Goal: Task Accomplishment & Management: Use online tool/utility

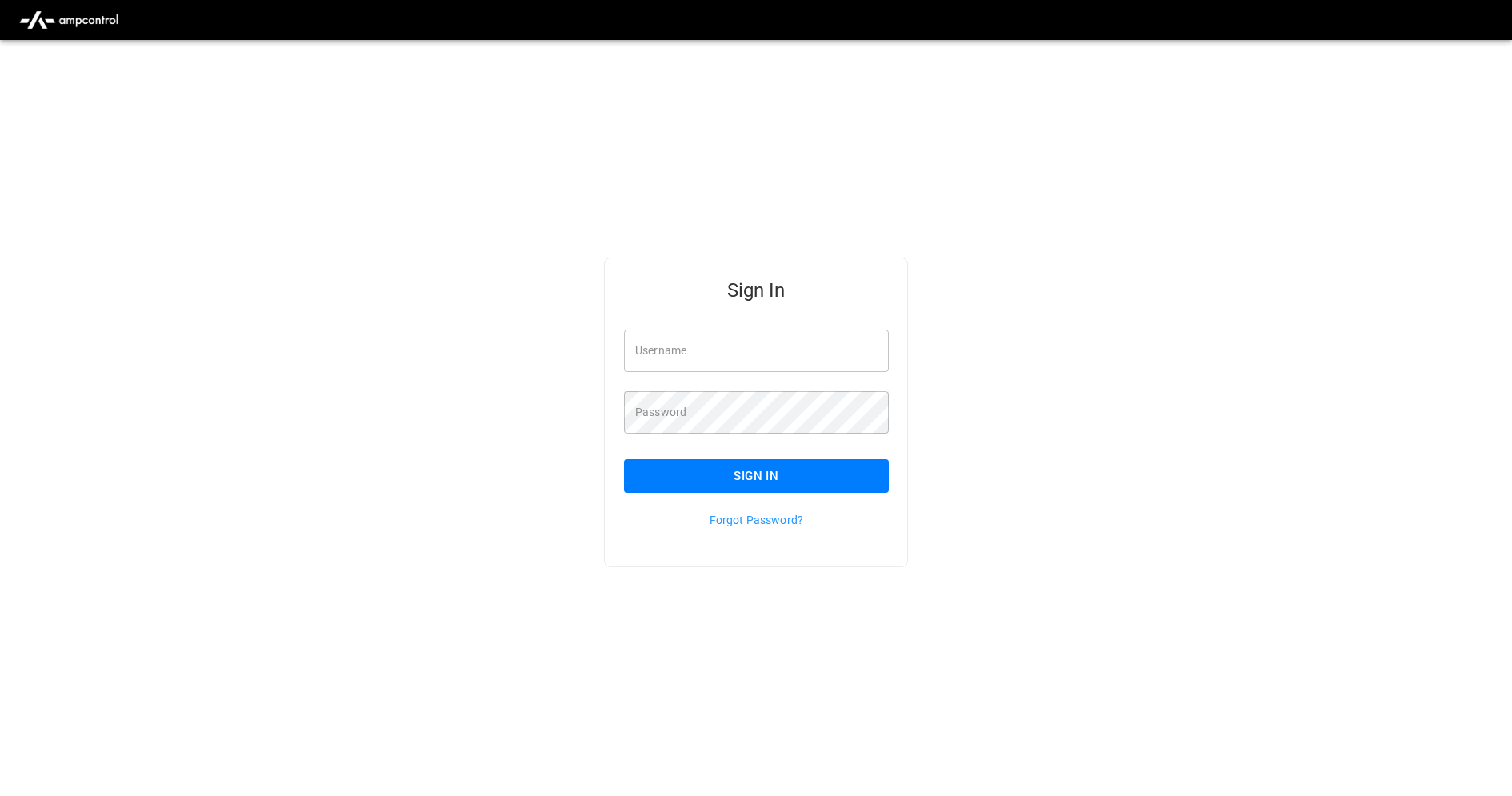
type input "**********"
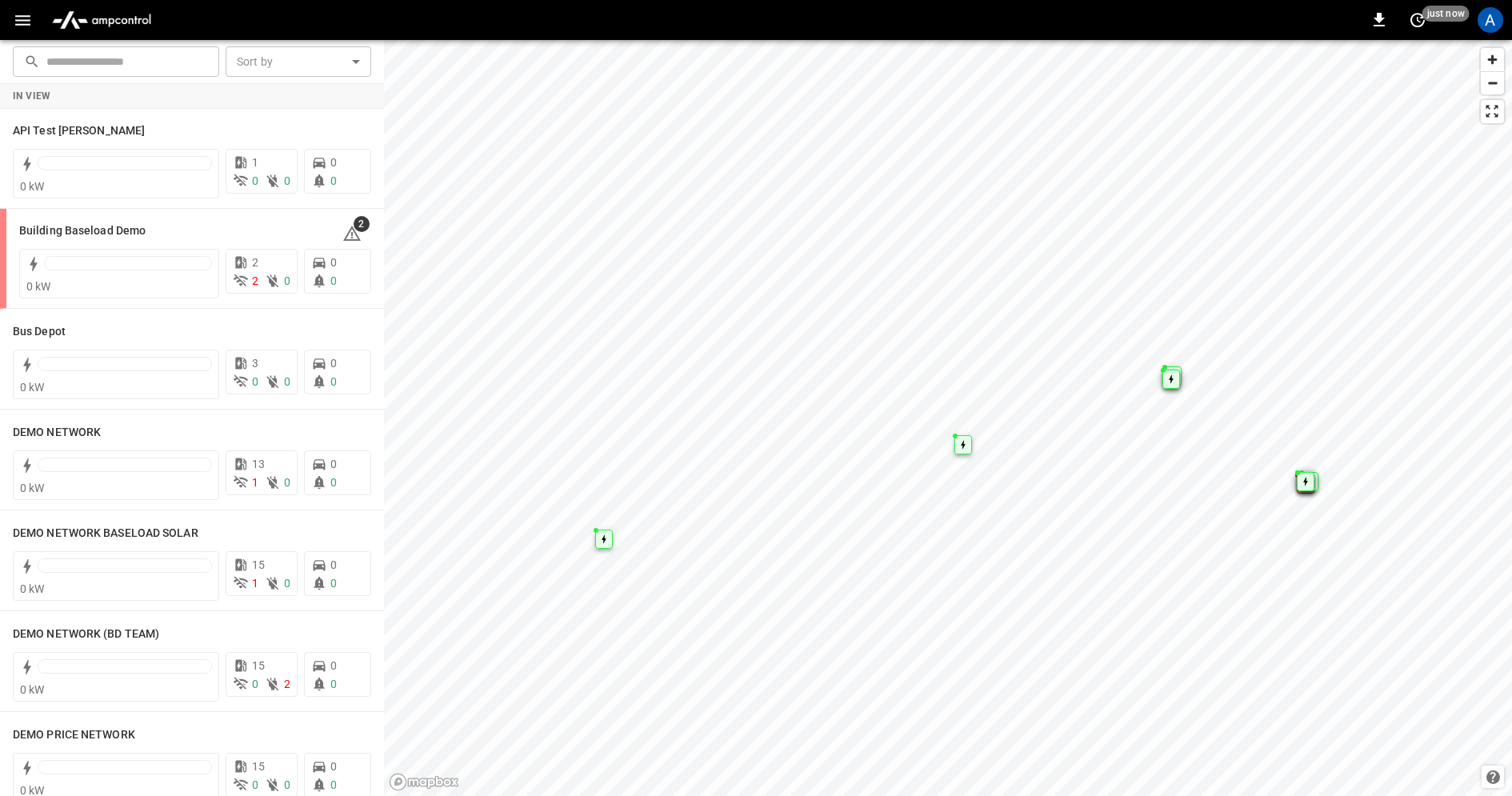
click at [22, 23] on icon "button" at bounding box center [23, 20] width 20 height 20
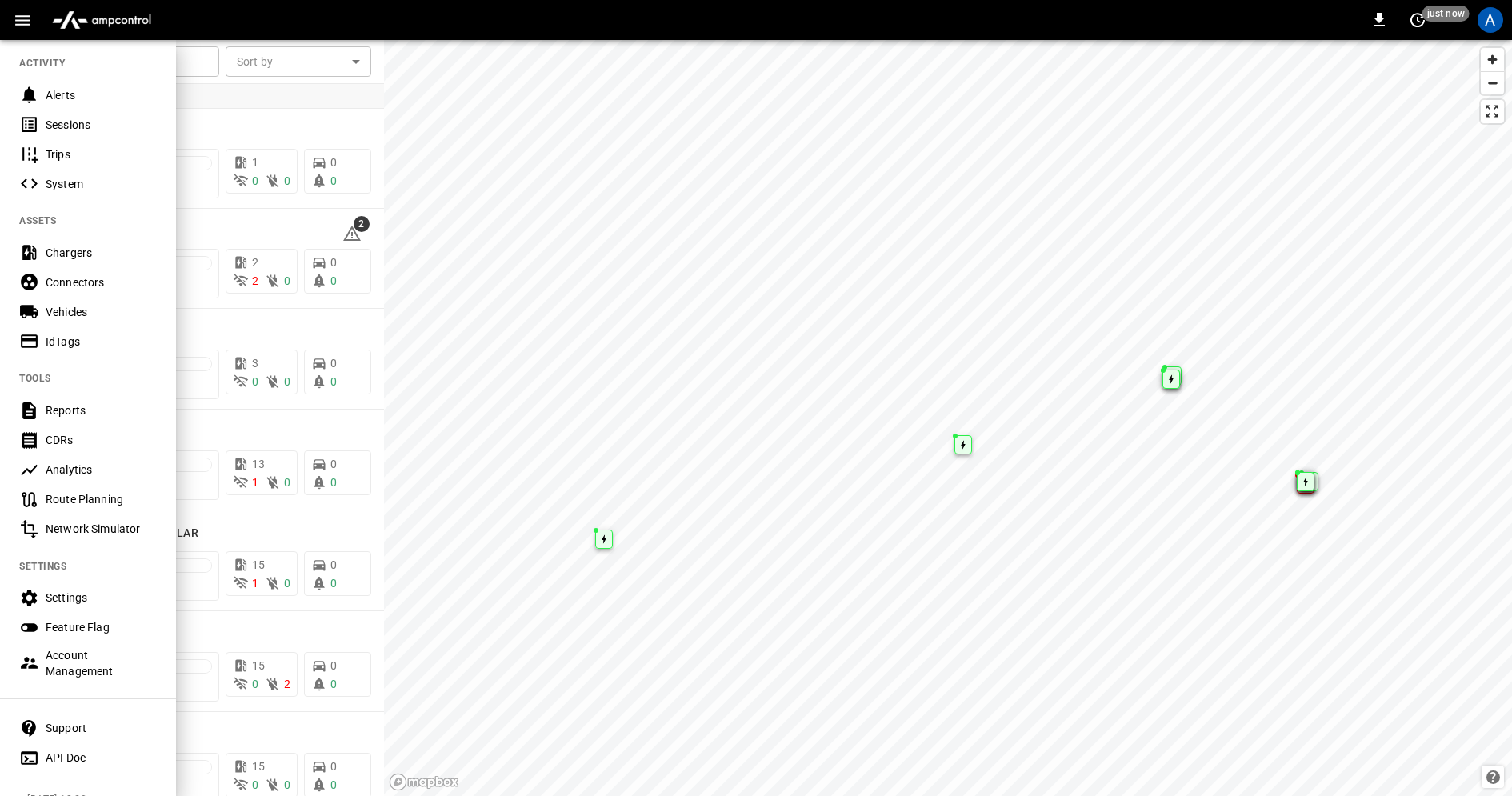
scroll to position [219, 0]
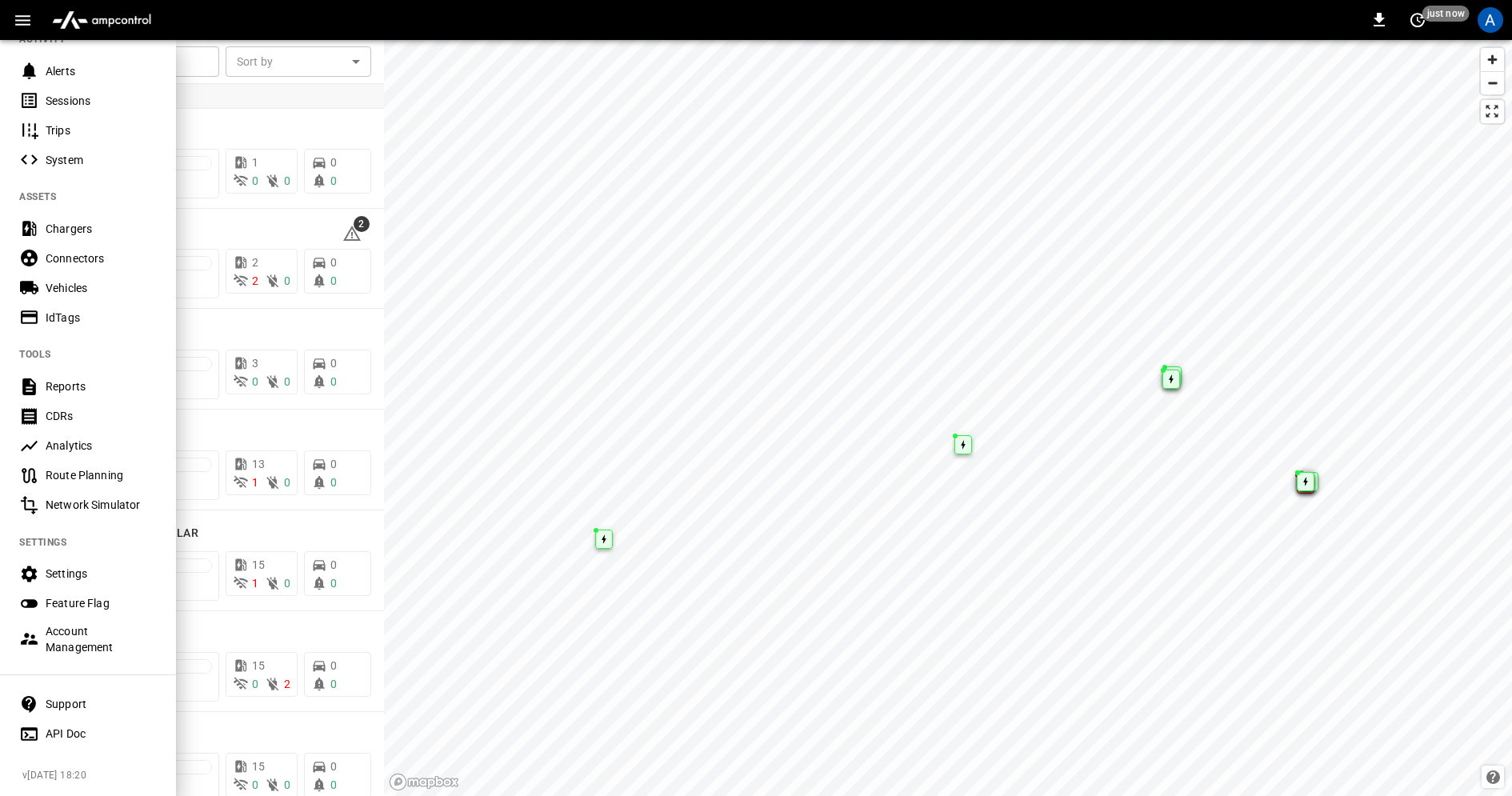
click at [108, 506] on div "Network Simulator" at bounding box center [101, 505] width 111 height 16
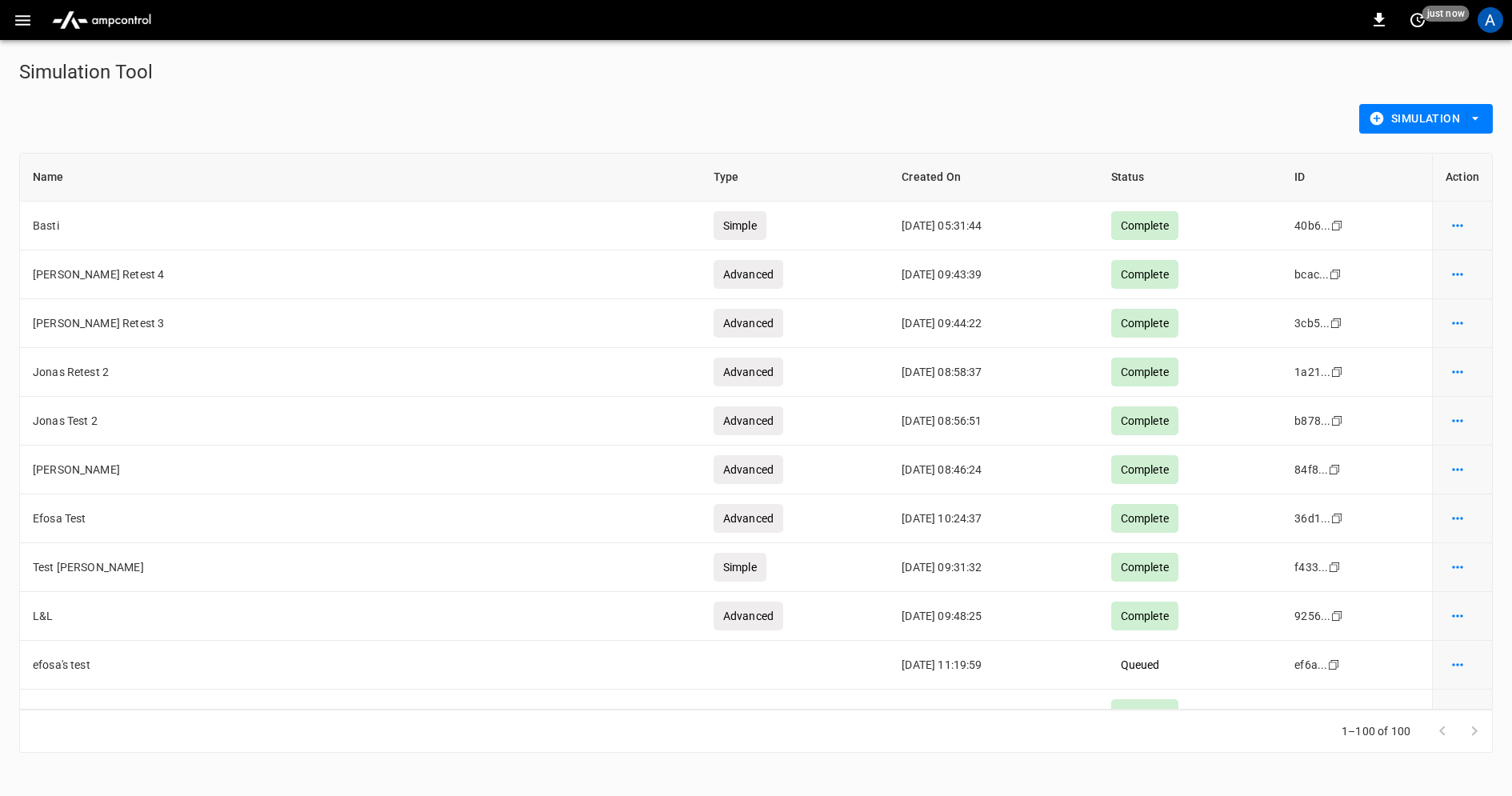
click at [1449, 114] on button "Simulation" at bounding box center [1426, 118] width 133 height 29
click at [1413, 156] on li "Advanced Simulation" at bounding box center [1425, 153] width 133 height 27
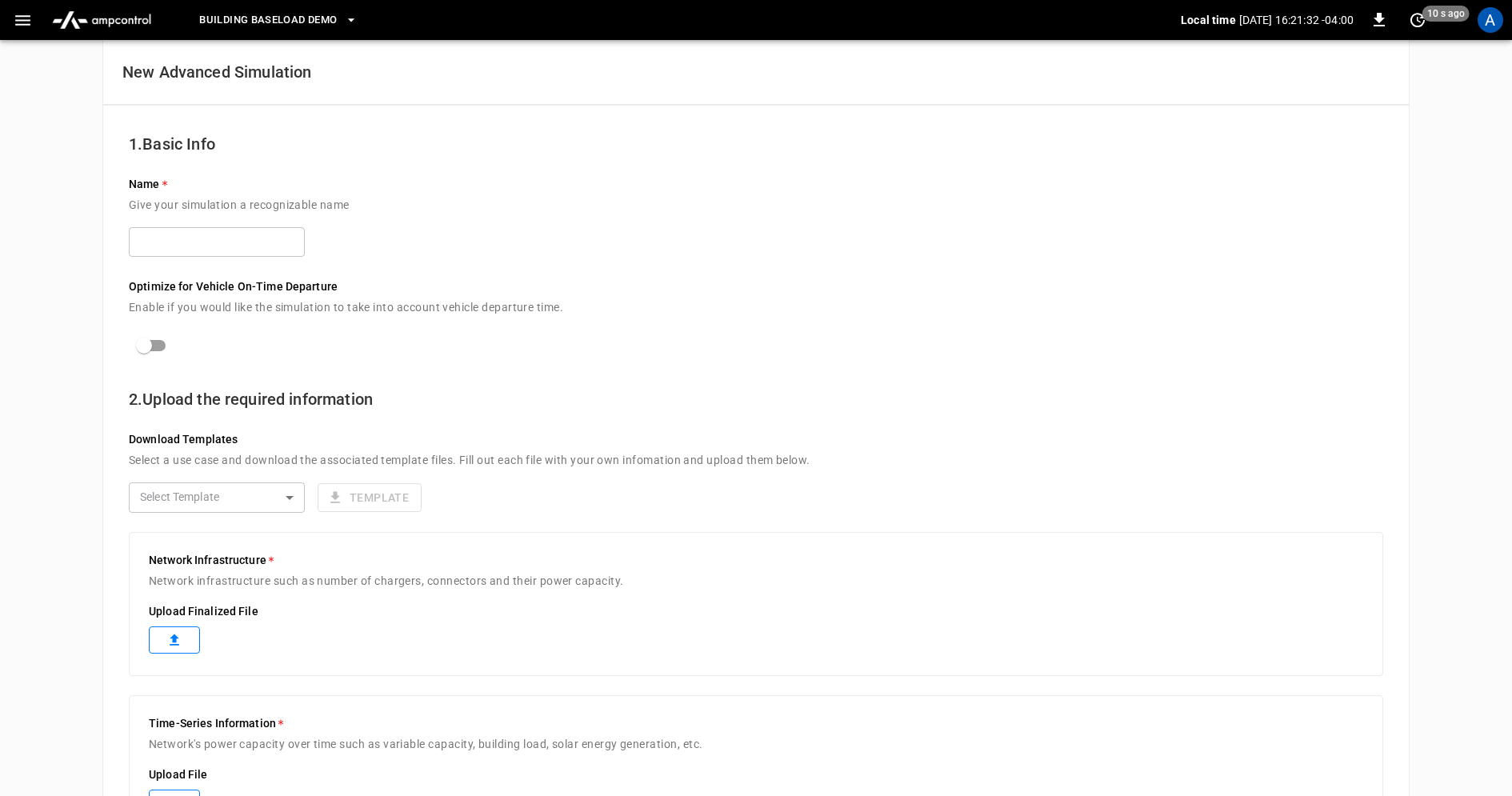
scroll to position [21, 0]
click at [252, 495] on body "Building Baseload Demo Local time [DATE] 16:21:33 -04:00 0 10 s ago A New Advan…" at bounding box center [756, 639] width 1512 height 1321
click at [224, 562] on li "truck" at bounding box center [216, 557] width 176 height 27
type input "*****"
click at [363, 501] on button "Template" at bounding box center [369, 496] width 104 height 29
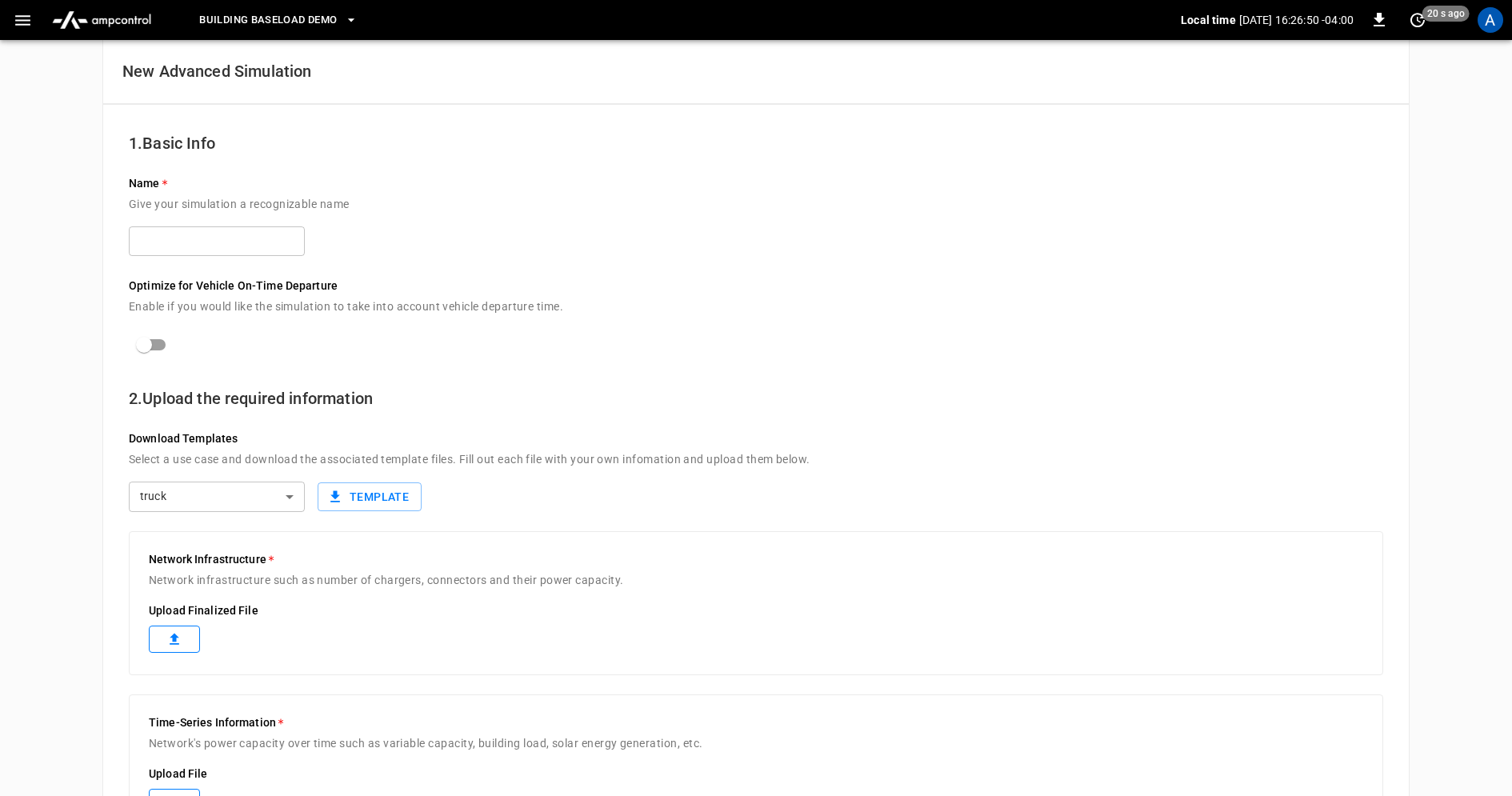
click at [1048, 350] on div "Optimize for Vehicle On-Time Departure Enable if you would like the simulation …" at bounding box center [756, 309] width 1254 height 101
click at [27, 16] on icon "button" at bounding box center [23, 20] width 15 height 10
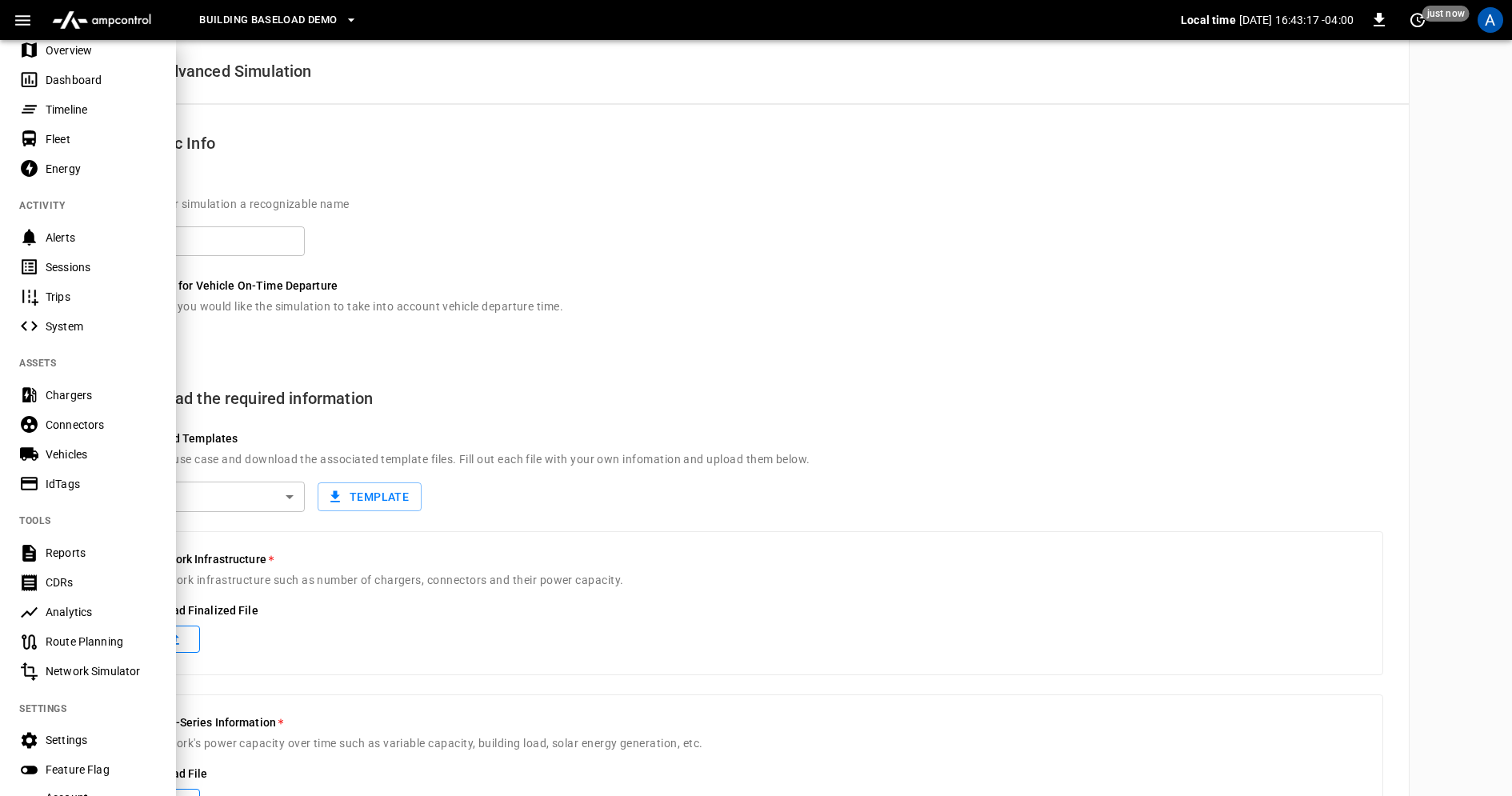
scroll to position [65, 0]
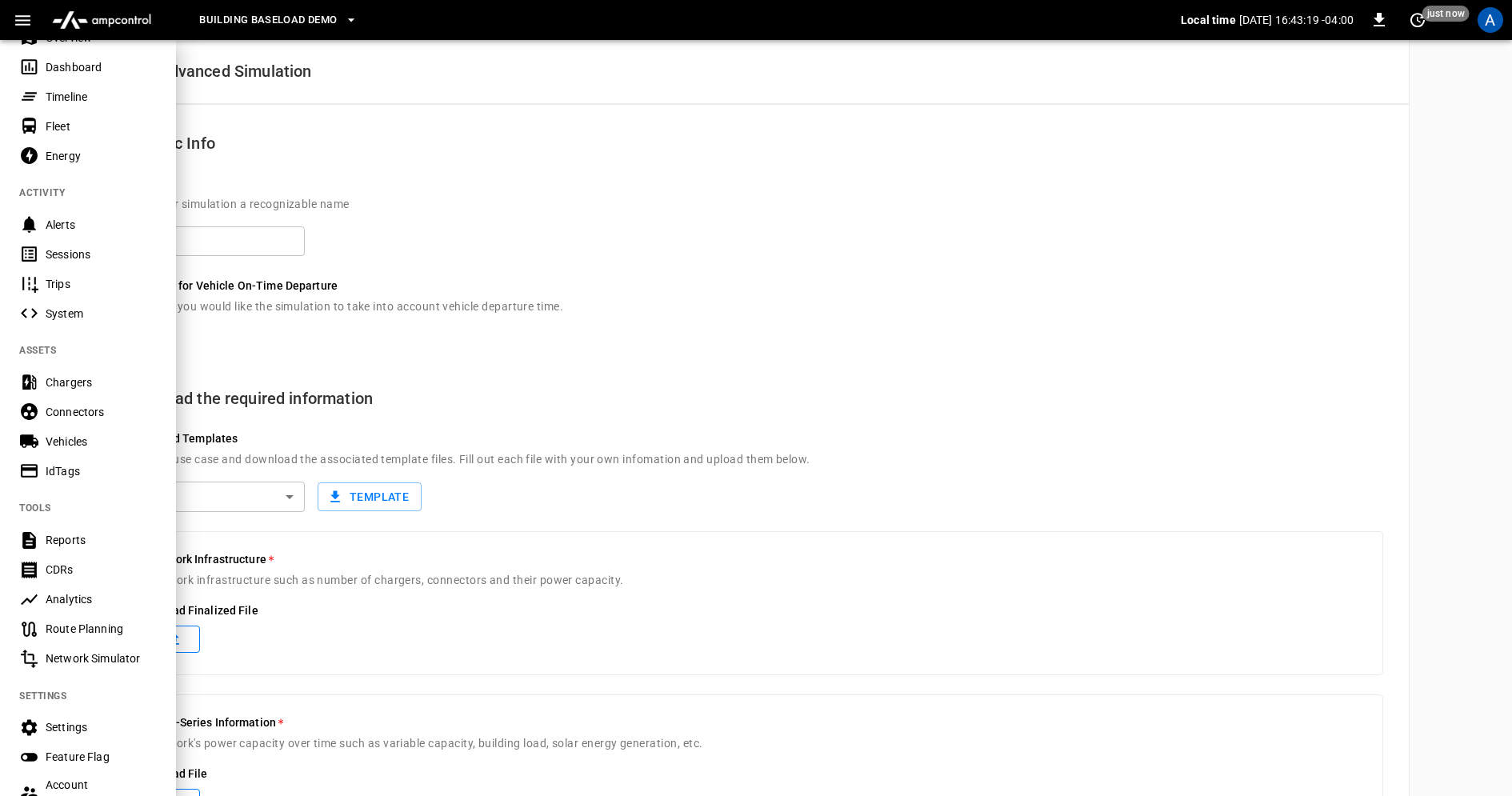
click at [104, 657] on div "Network Simulator" at bounding box center [101, 658] width 111 height 16
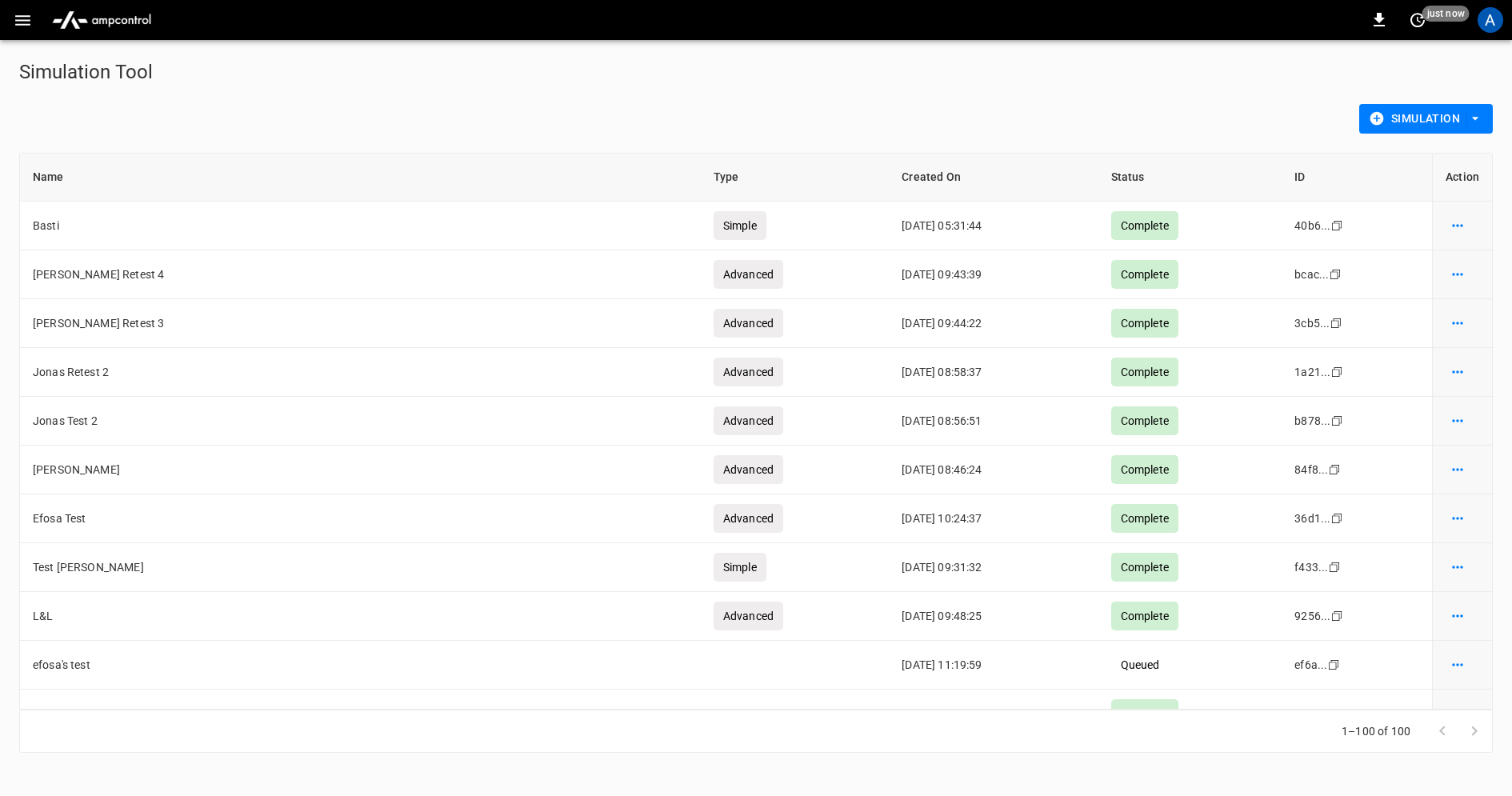
click at [1409, 120] on button "Simulation" at bounding box center [1426, 118] width 133 height 29
click at [1266, 88] on div at bounding box center [756, 398] width 1512 height 796
click at [1464, 219] on icon "simulation options" at bounding box center [1457, 225] width 16 height 16
click at [1234, 91] on div at bounding box center [756, 398] width 1512 height 796
click at [1049, 126] on div "Simulation" at bounding box center [752, 115] width 1479 height 36
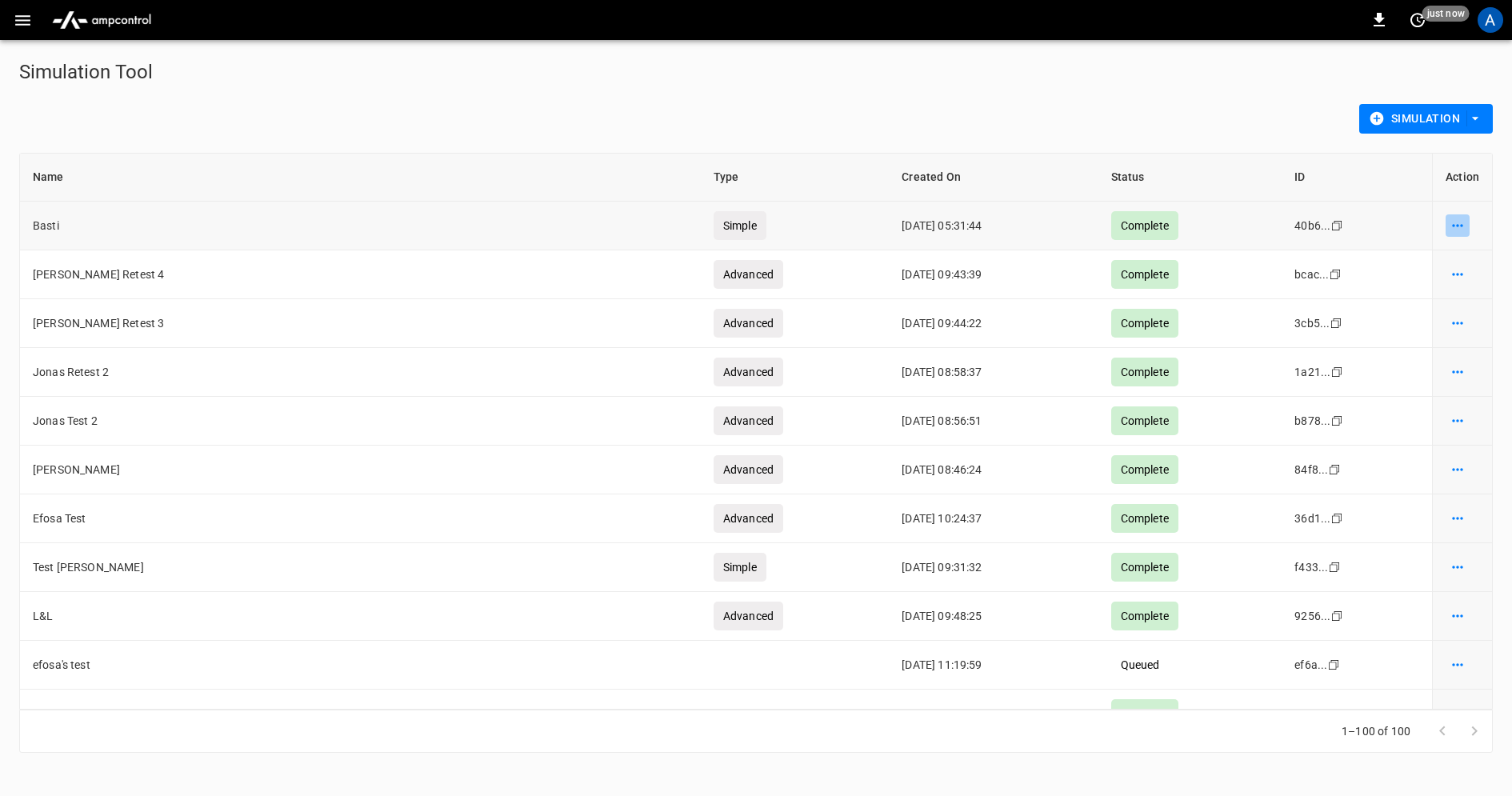
click at [1449, 229] on icon "simulation options" at bounding box center [1457, 225] width 16 height 16
click at [1133, 139] on div at bounding box center [756, 398] width 1512 height 796
click at [1459, 228] on icon "simulation options" at bounding box center [1457, 225] width 16 height 16
click at [76, 229] on div at bounding box center [756, 398] width 1512 height 796
click at [1462, 225] on icon "simulation options" at bounding box center [1457, 225] width 10 height 3
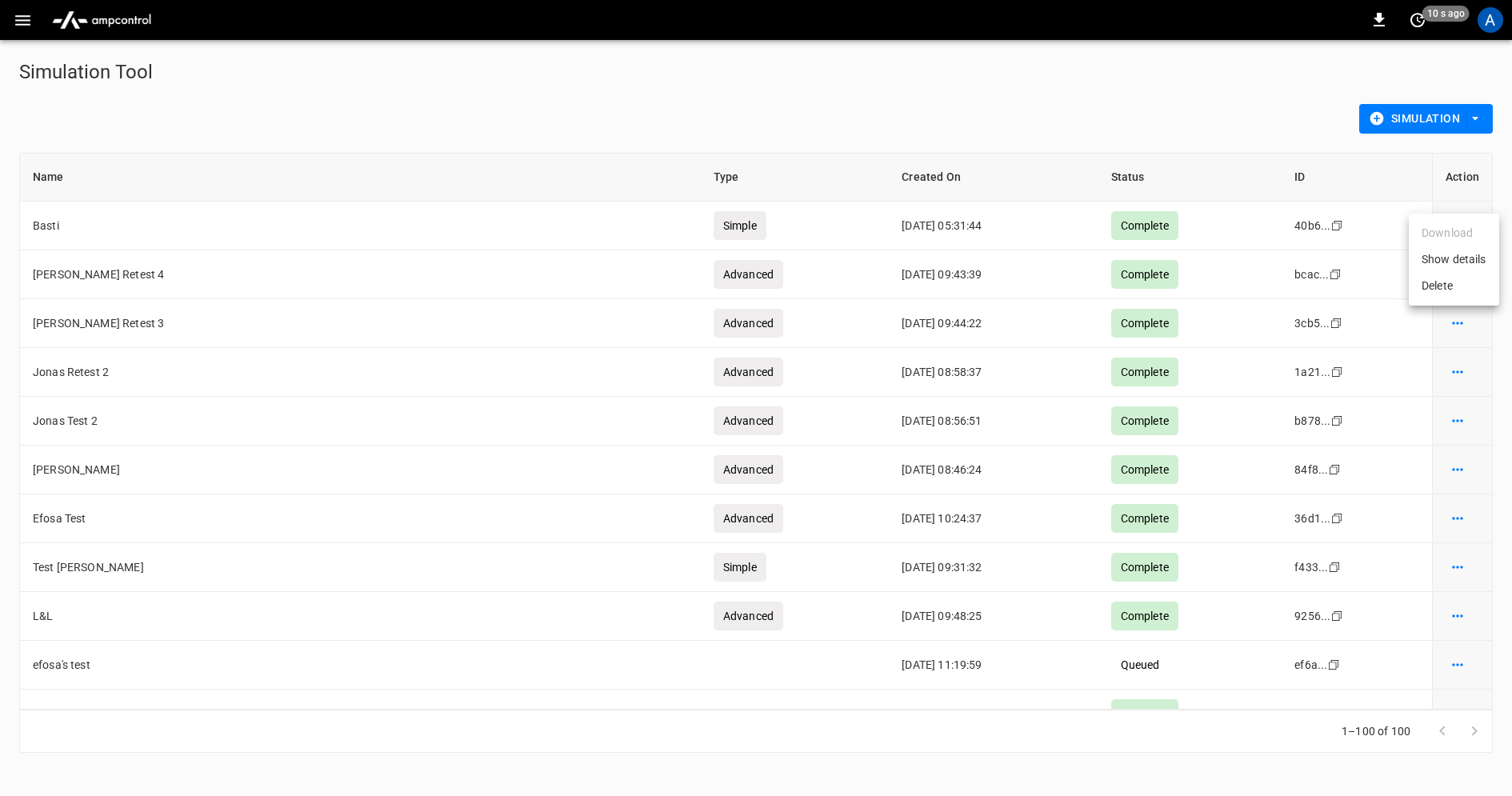
click at [1454, 264] on li "Show details" at bounding box center [1454, 259] width 90 height 27
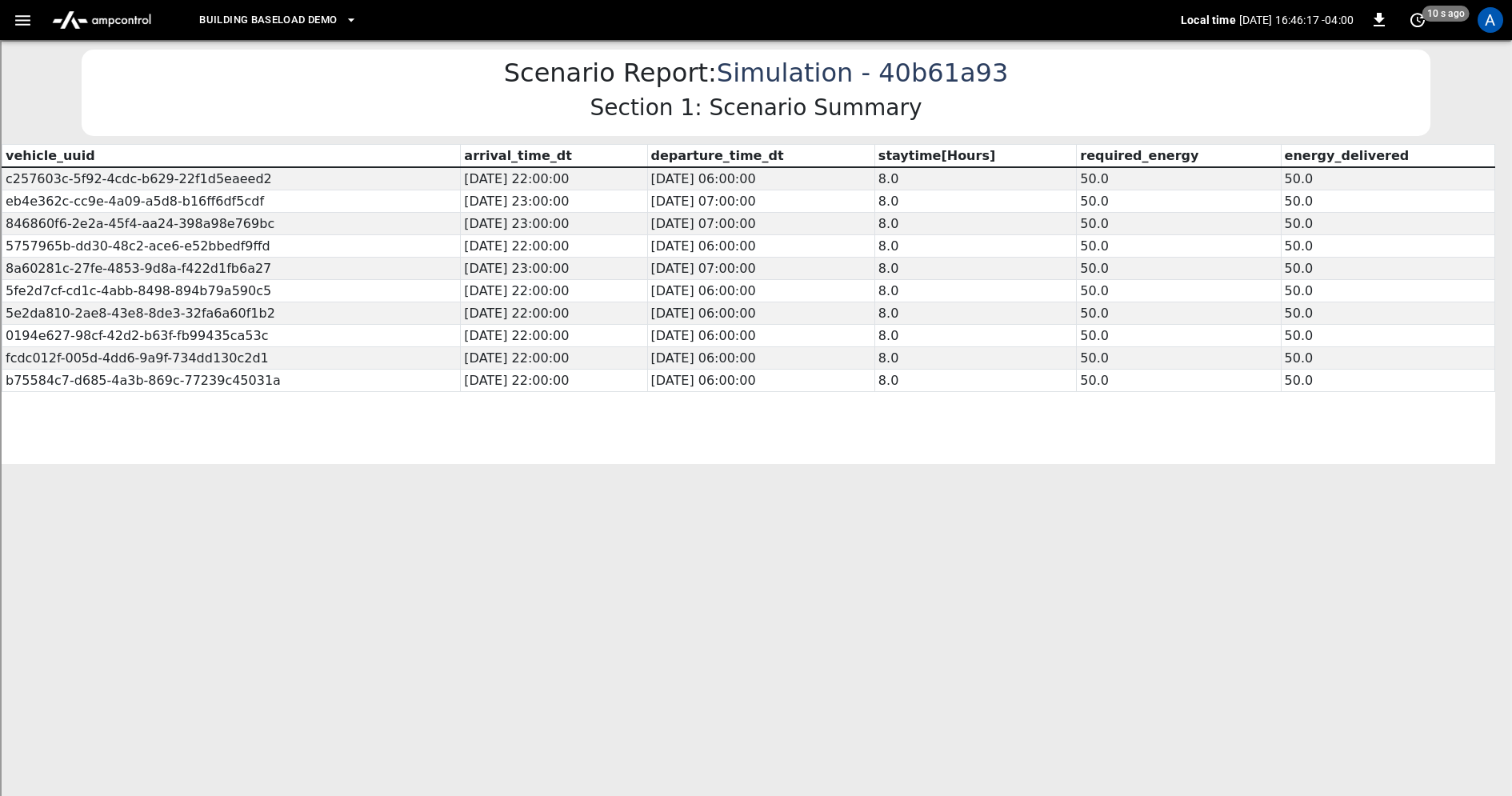
click at [1344, 119] on div "Scenario Report: Simulation - 40b61a93 Section 1: Scenario Summary" at bounding box center [754, 92] width 1349 height 87
click at [636, 255] on td "[DATE] 23:00:00" at bounding box center [552, 266] width 186 height 23
click at [338, 24] on button "Building Baseload Demo" at bounding box center [278, 20] width 171 height 31
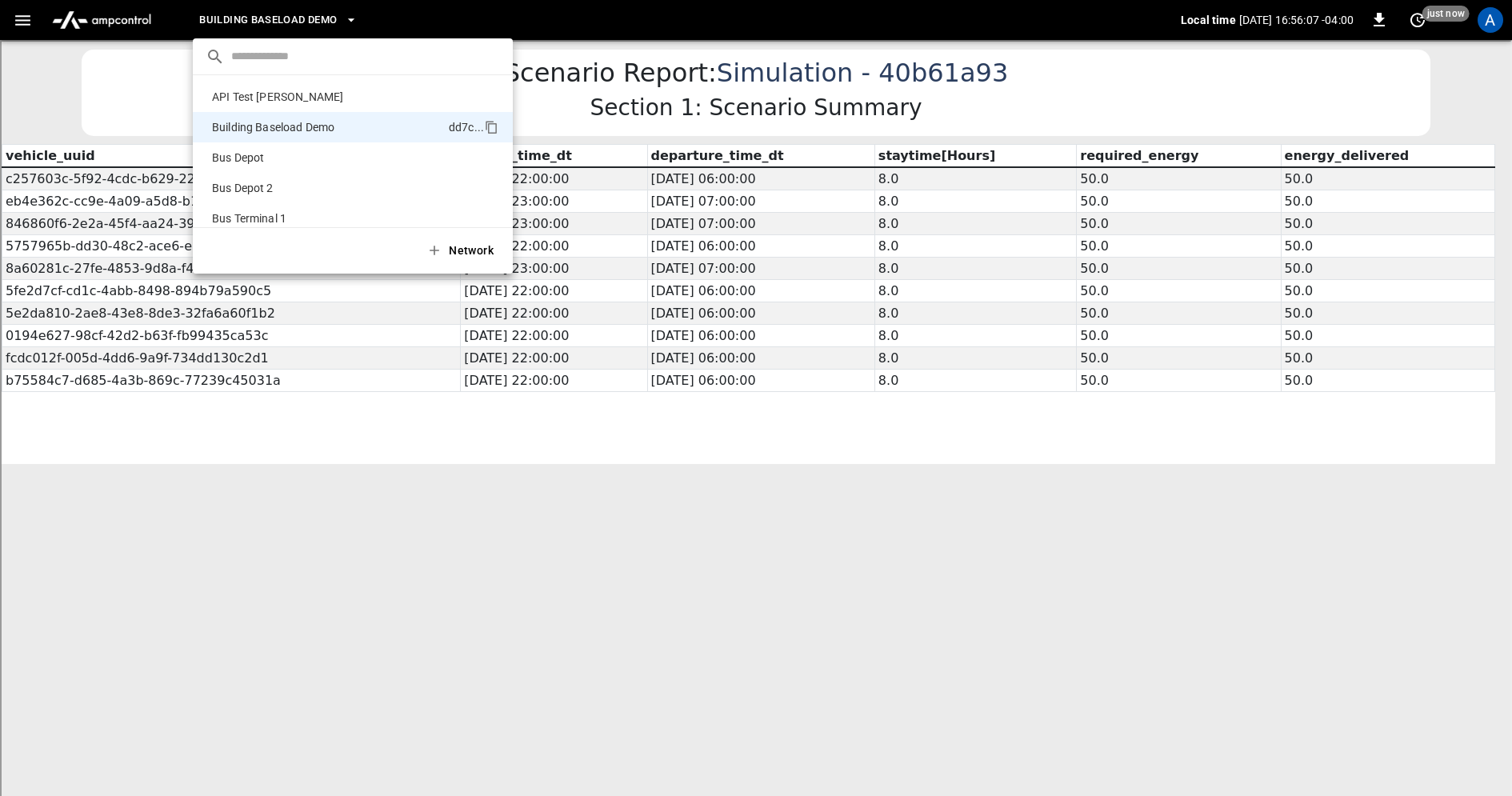
scroll to position [25, 0]
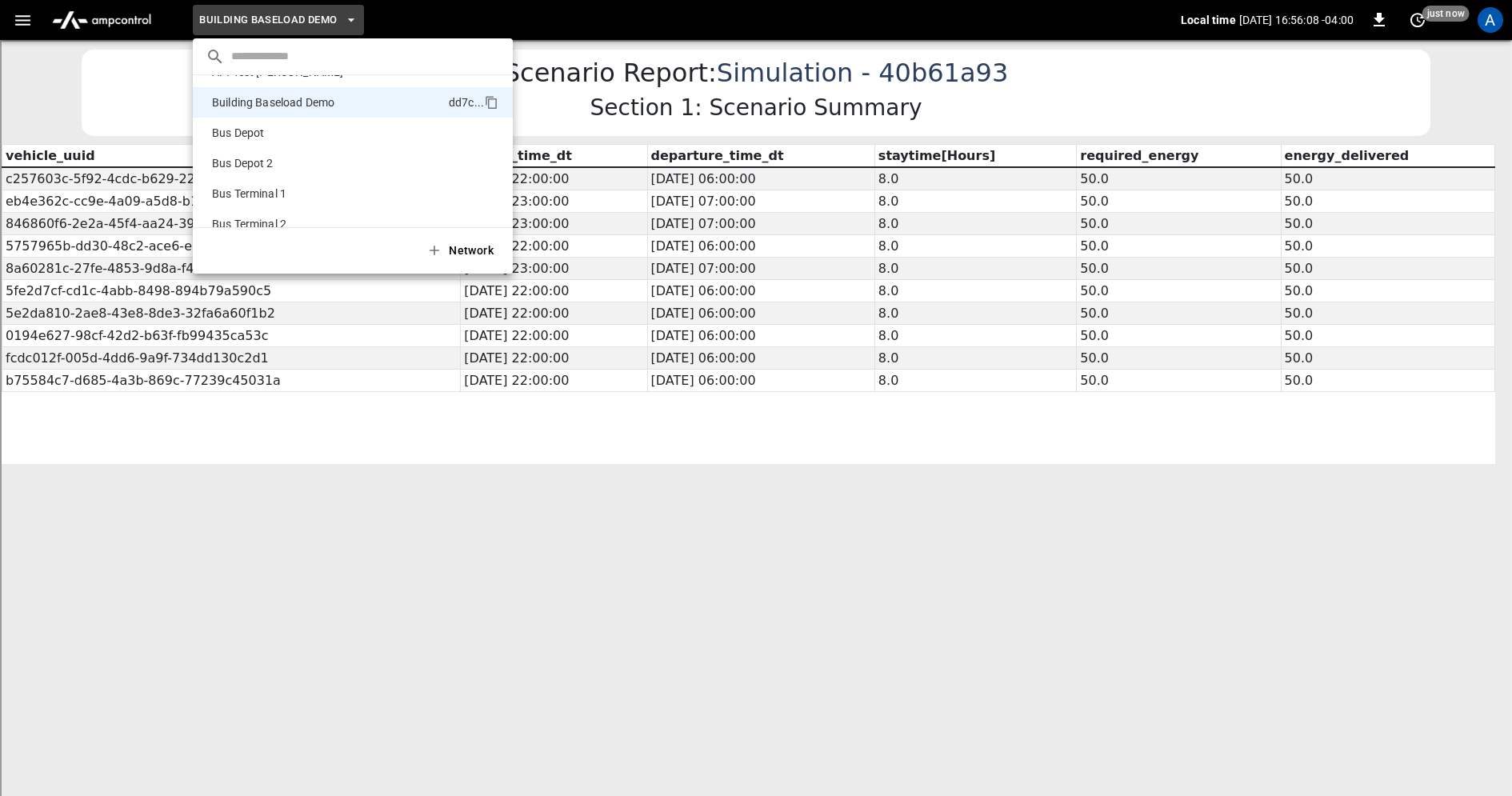
click at [138, 91] on div at bounding box center [756, 398] width 1512 height 796
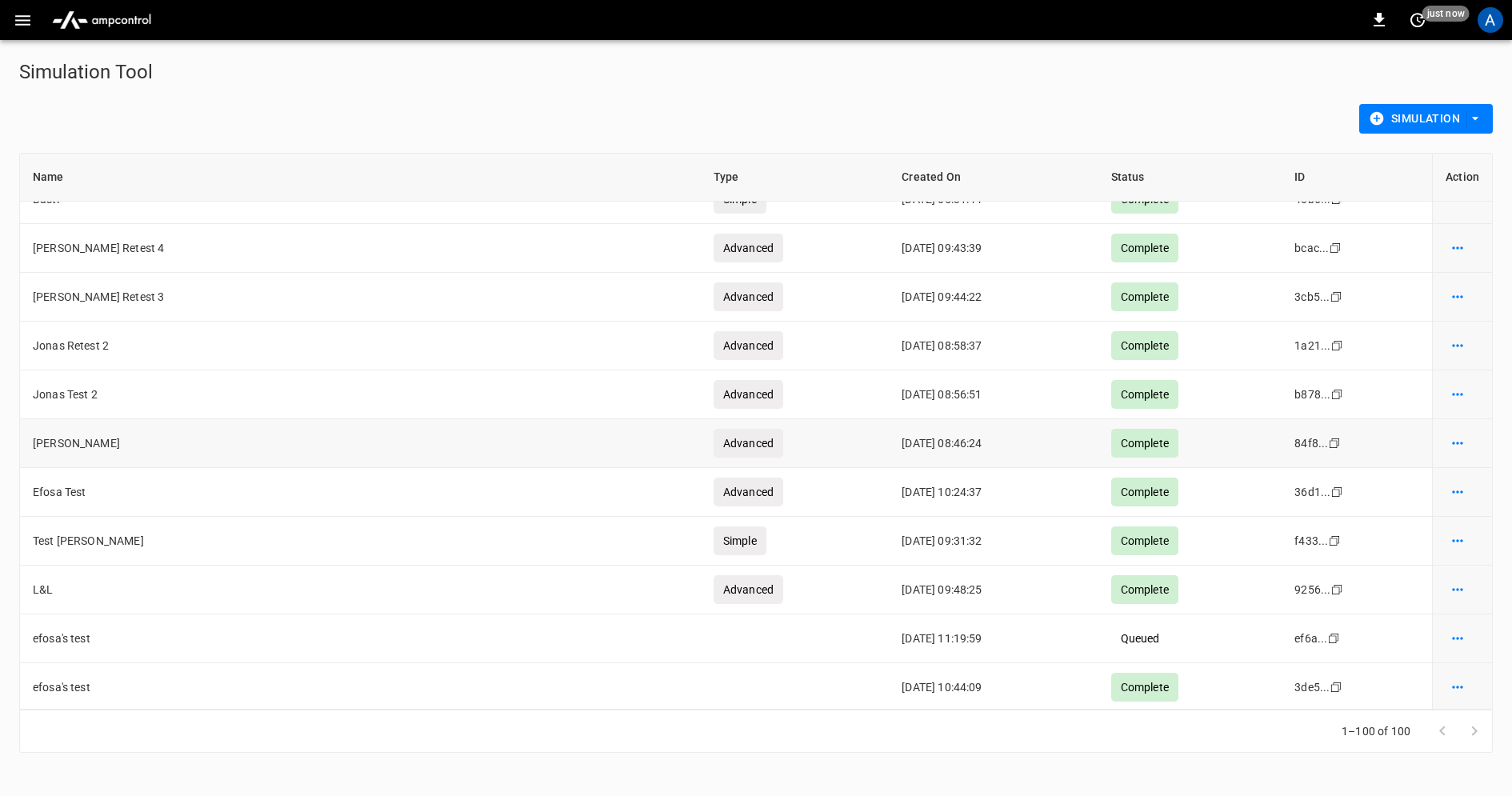
scroll to position [29, 0]
click at [1459, 434] on icon "simulation options" at bounding box center [1457, 440] width 16 height 16
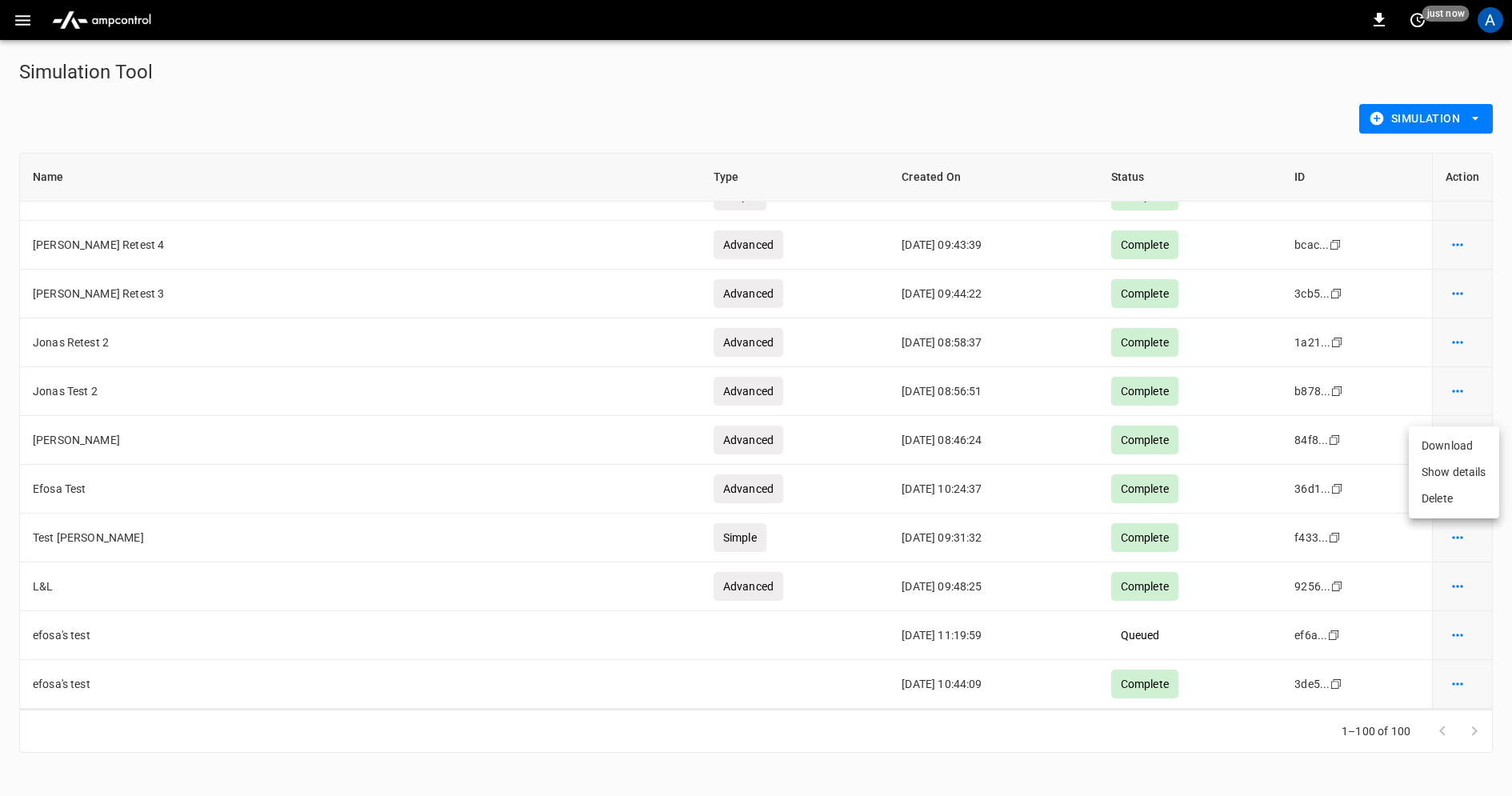
click at [1454, 285] on div at bounding box center [756, 398] width 1512 height 796
click at [1454, 287] on icon "simulation options" at bounding box center [1457, 293] width 16 height 16
click at [1459, 325] on li "Show details" at bounding box center [1454, 327] width 90 height 27
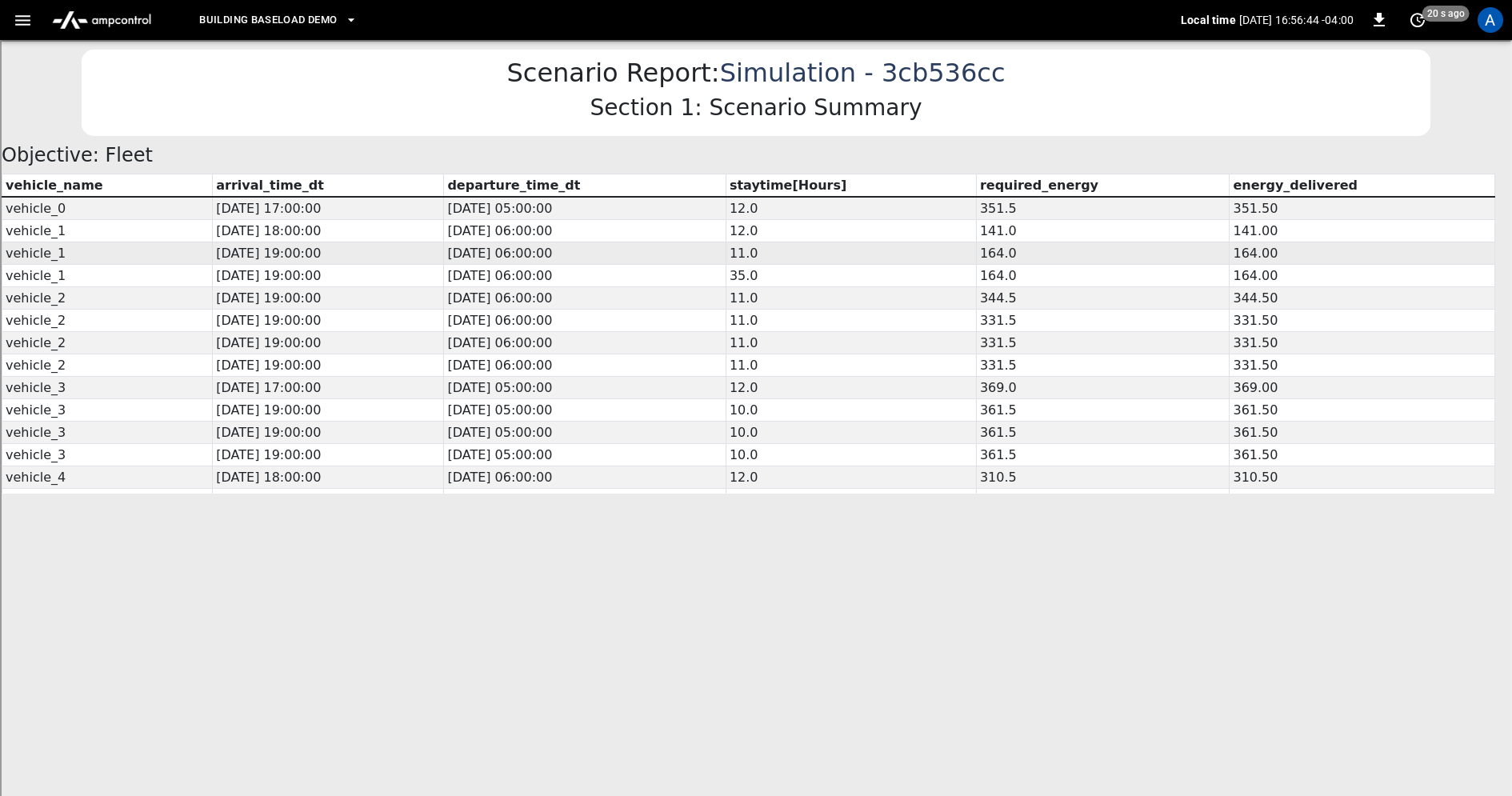
drag, startPoint x: 237, startPoint y: 232, endPoint x: 625, endPoint y: 248, distance: 388.3
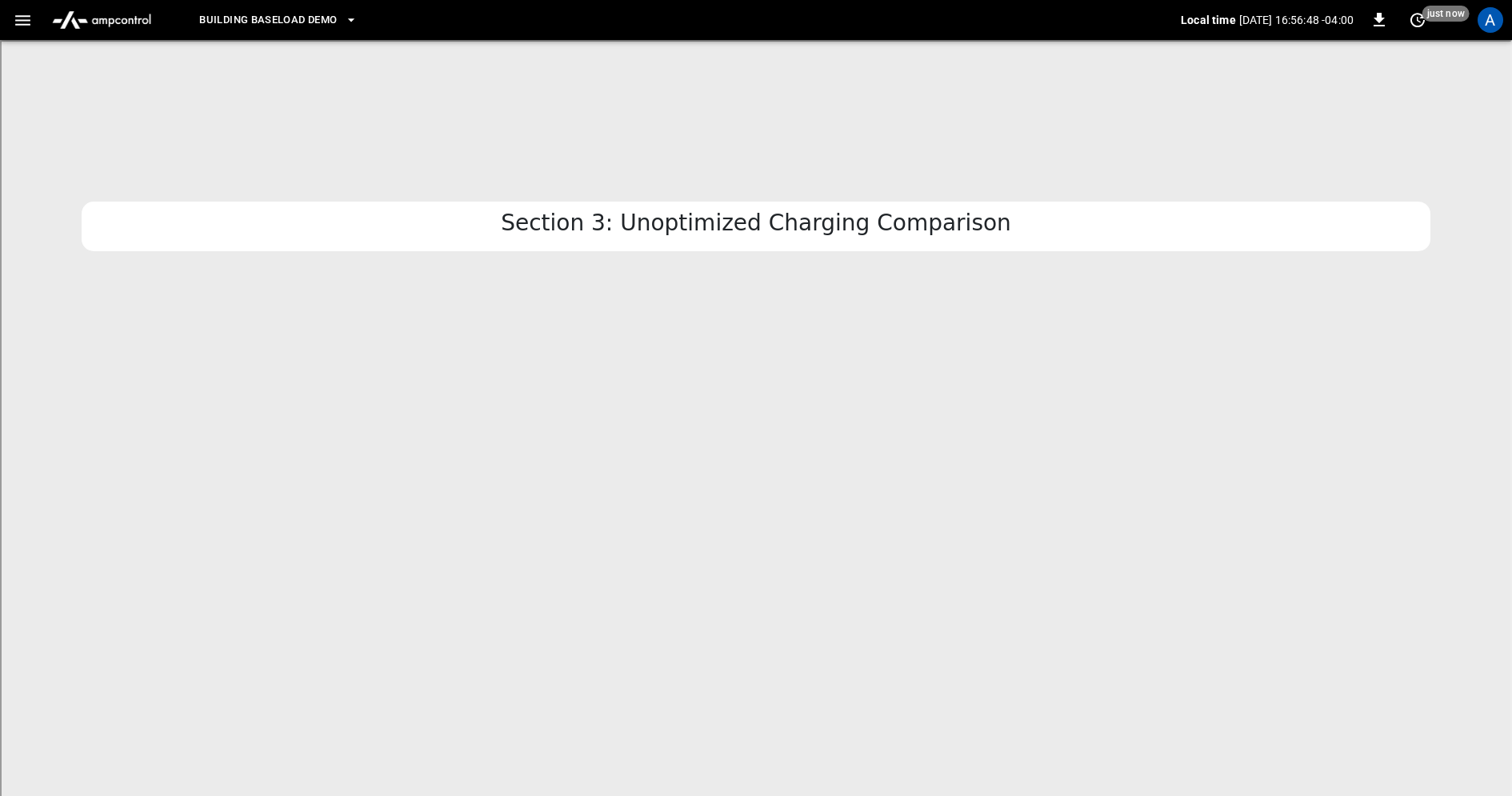
scroll to position [3093, 0]
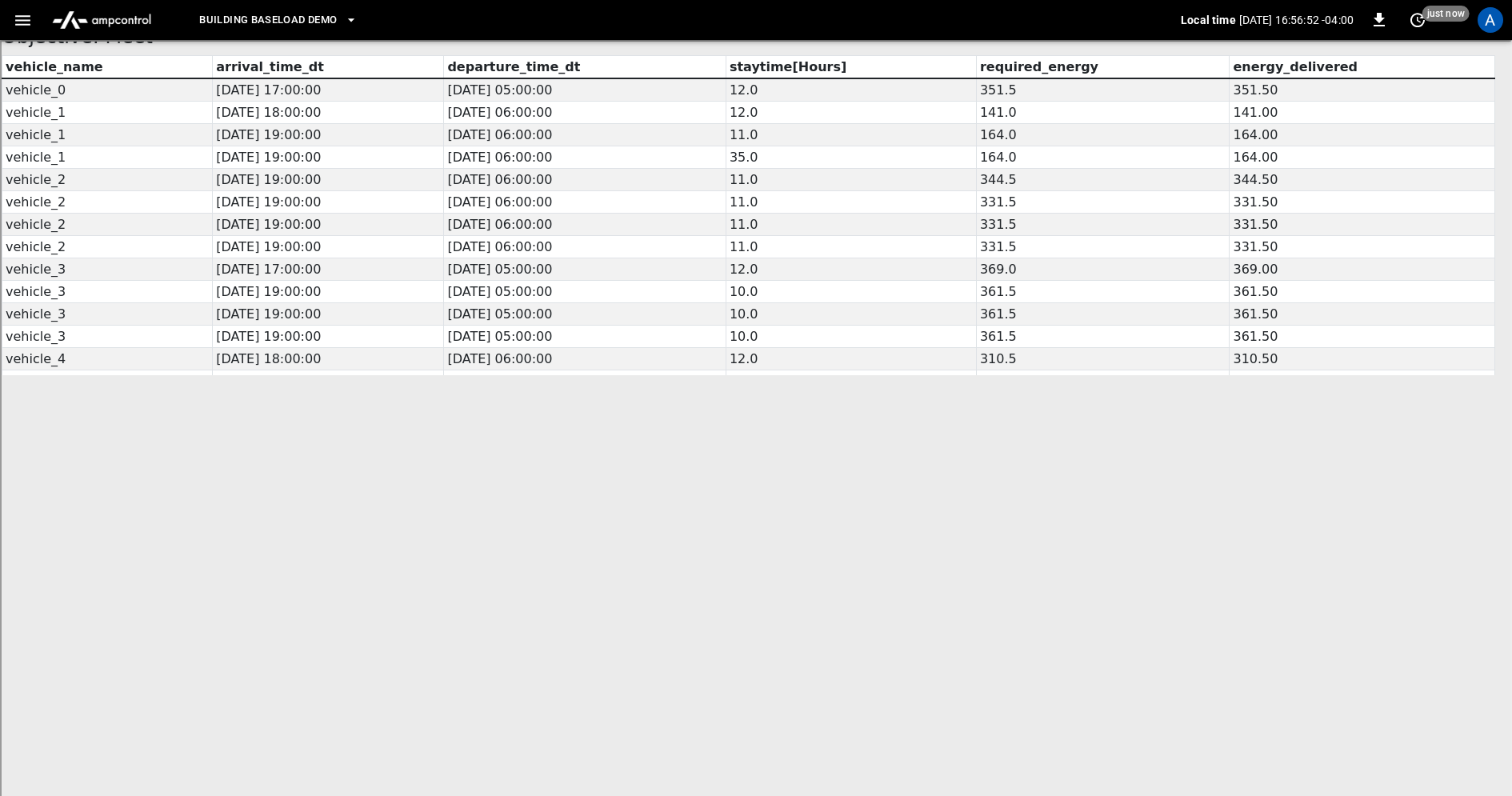
scroll to position [0, 0]
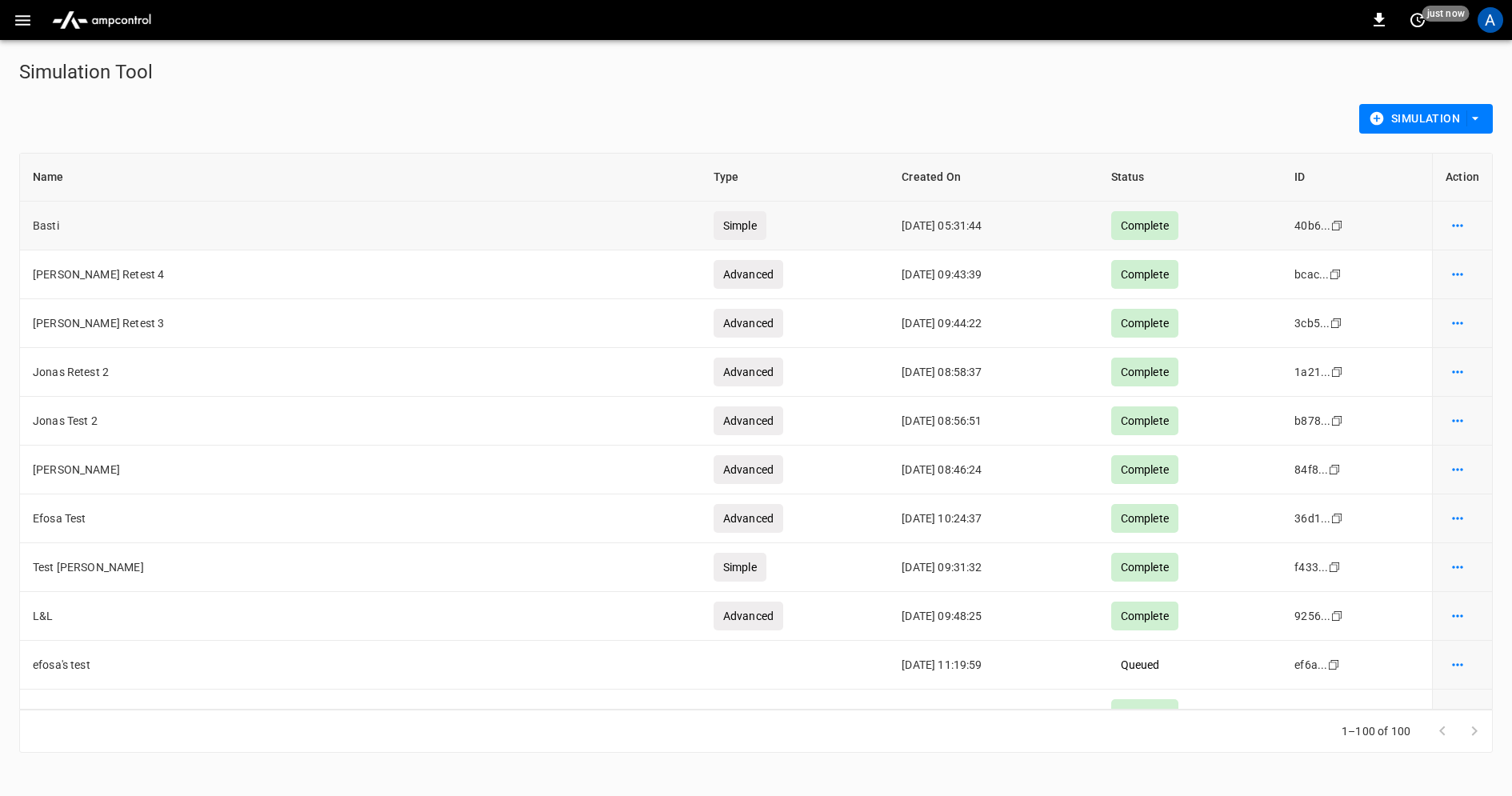
click at [1459, 224] on icon "simulation options" at bounding box center [1457, 225] width 16 height 16
click at [1449, 260] on li "Show details" at bounding box center [1454, 259] width 90 height 27
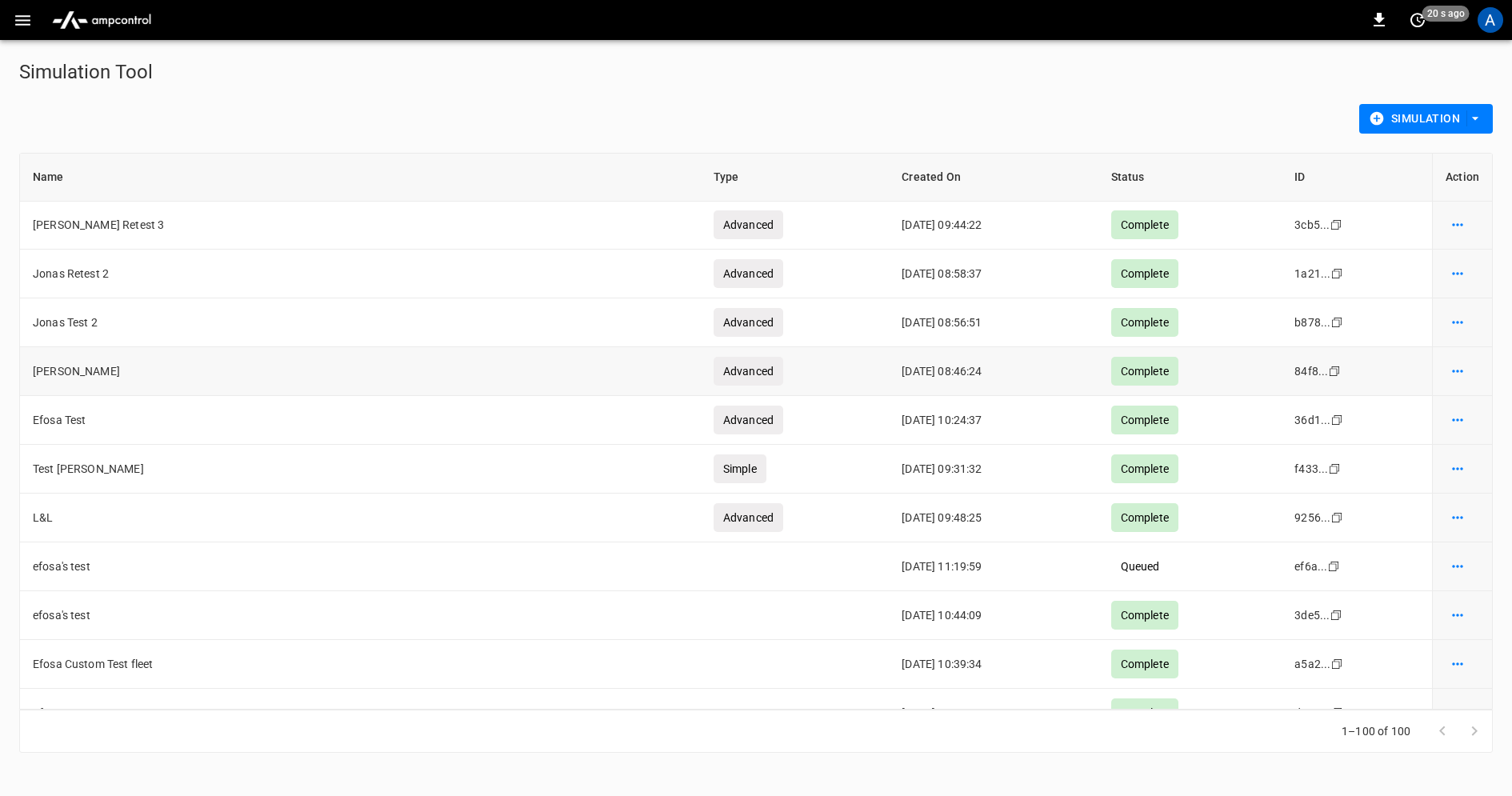
scroll to position [110, 0]
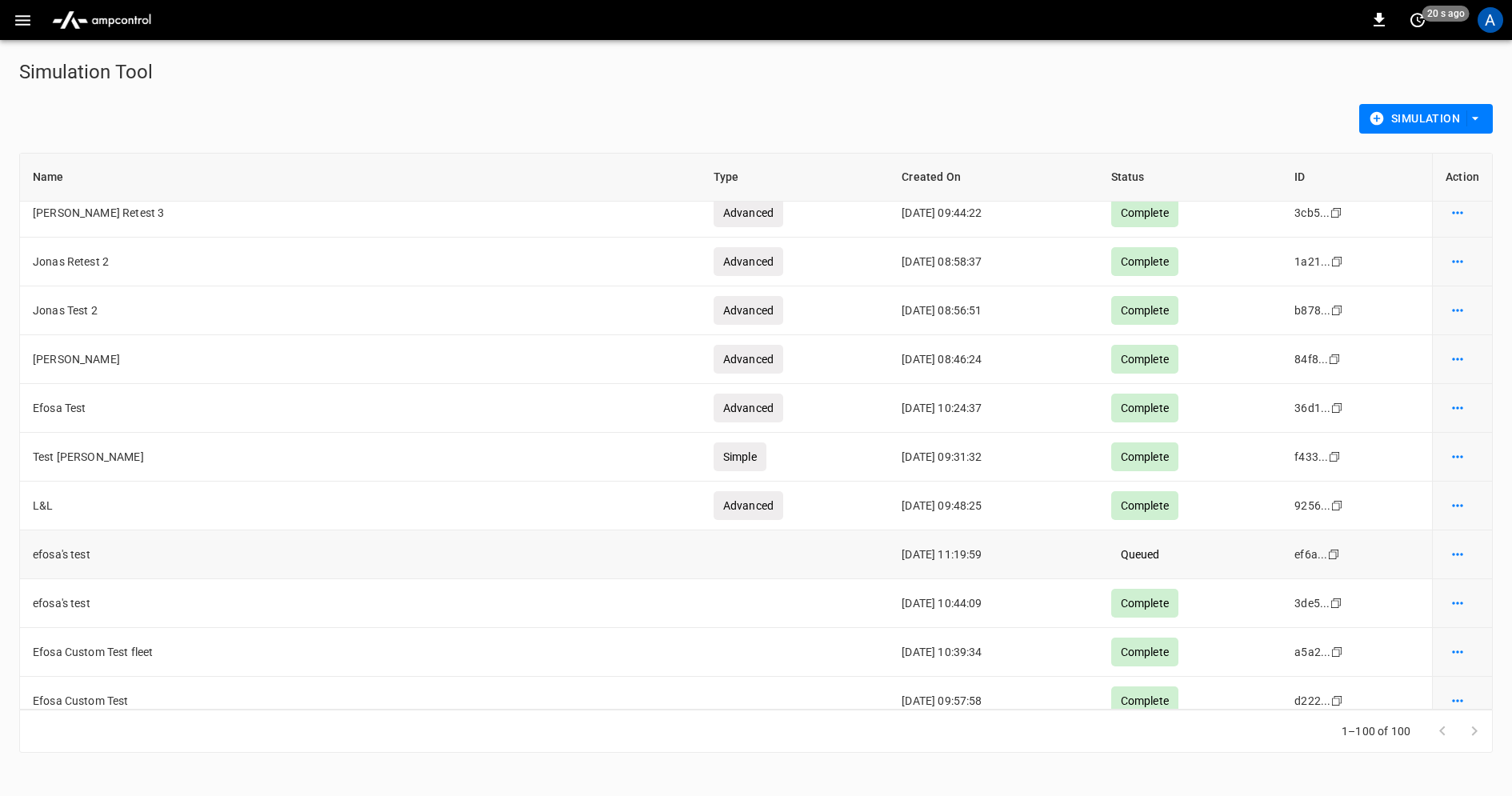
click at [1457, 553] on icon "simulation options" at bounding box center [1457, 554] width 16 height 16
click at [1137, 554] on div at bounding box center [756, 398] width 1512 height 796
click at [1167, 554] on div "Queued" at bounding box center [1140, 554] width 58 height 29
click at [607, 542] on td "efosa's test" at bounding box center [360, 555] width 681 height 49
click at [315, 546] on td "efosa's test" at bounding box center [360, 555] width 681 height 49
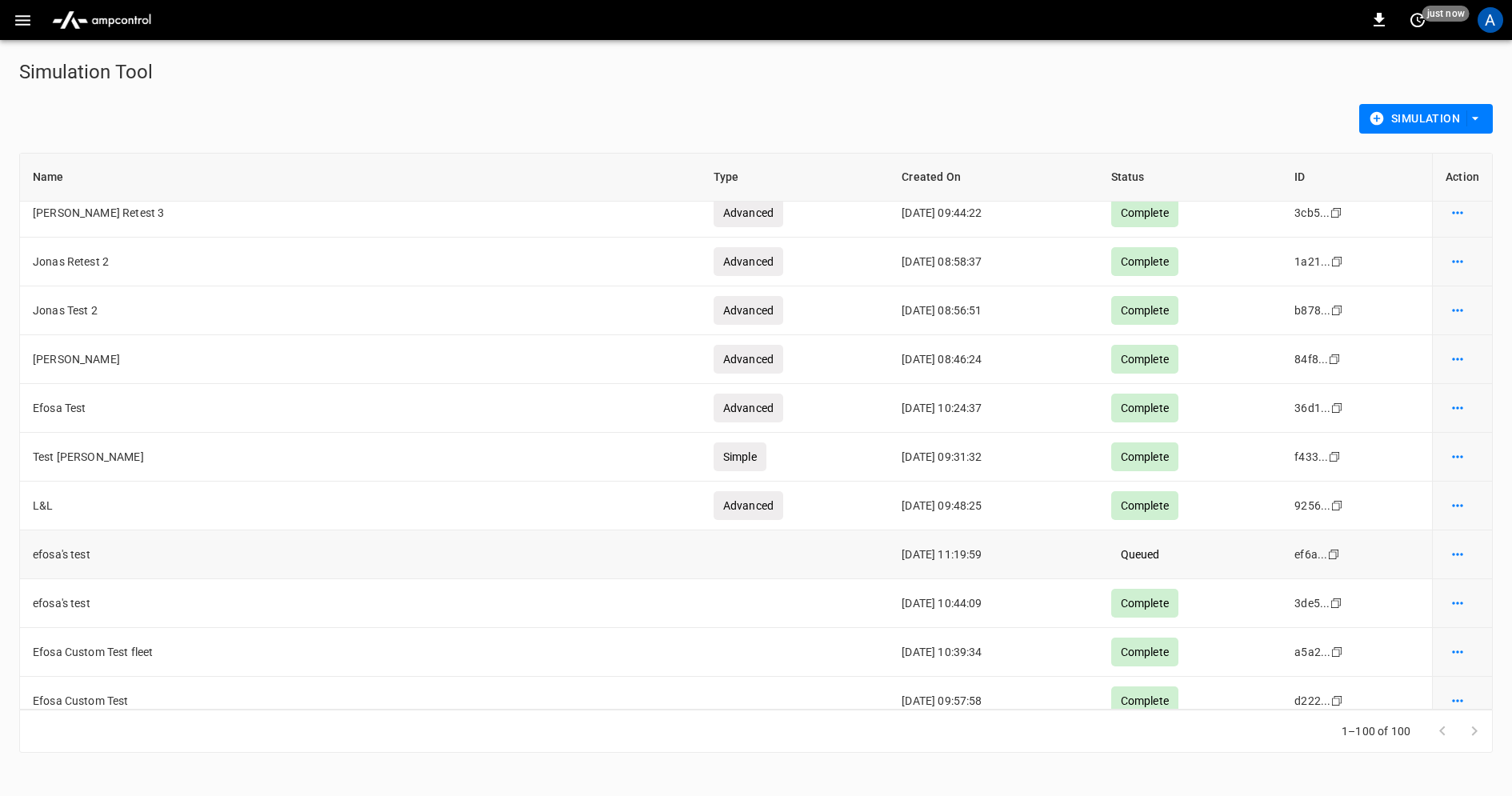
scroll to position [0, 0]
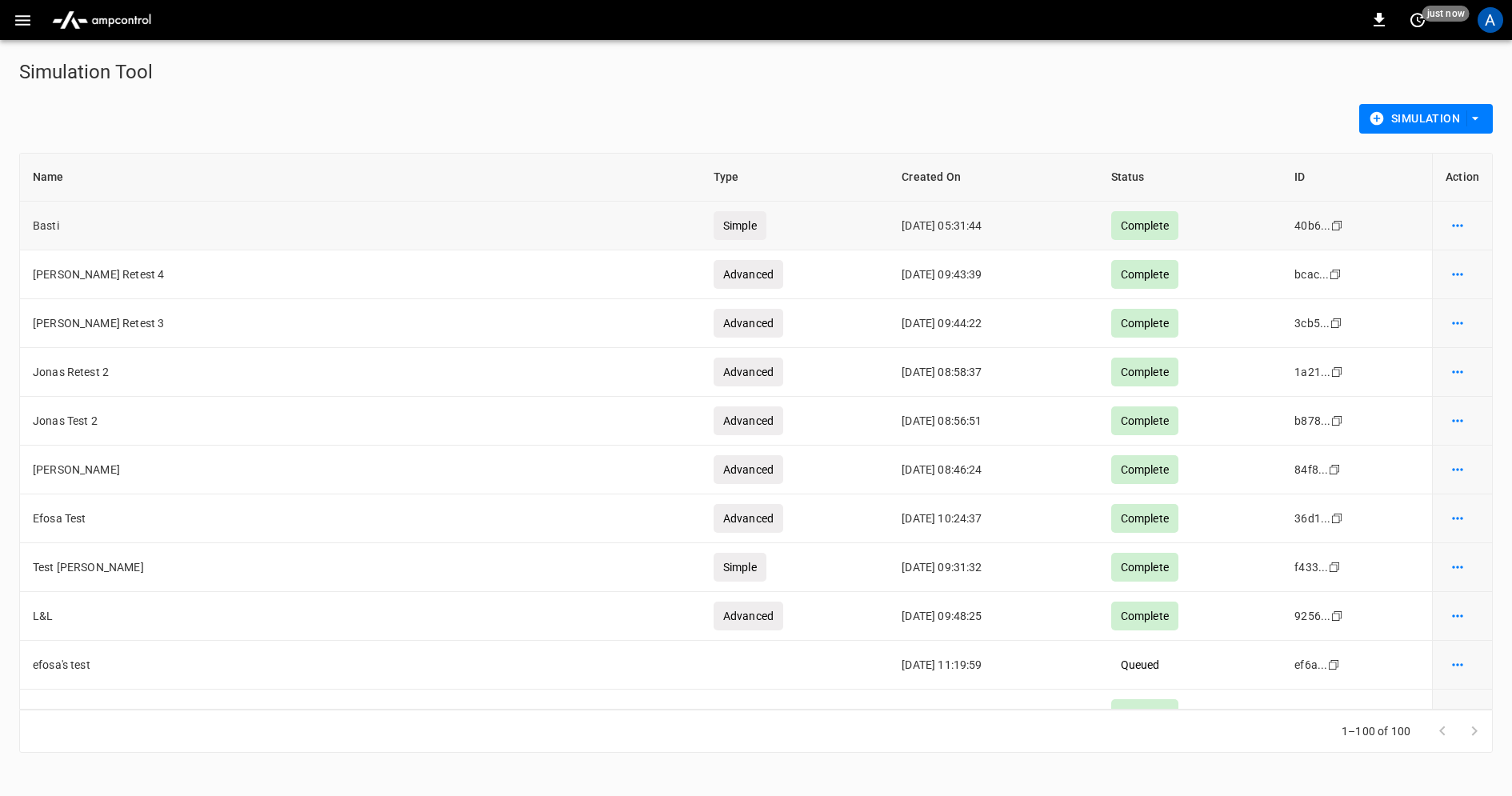
click at [52, 227] on td "Basti" at bounding box center [360, 226] width 681 height 49
click at [807, 224] on td "Simple" at bounding box center [795, 226] width 188 height 49
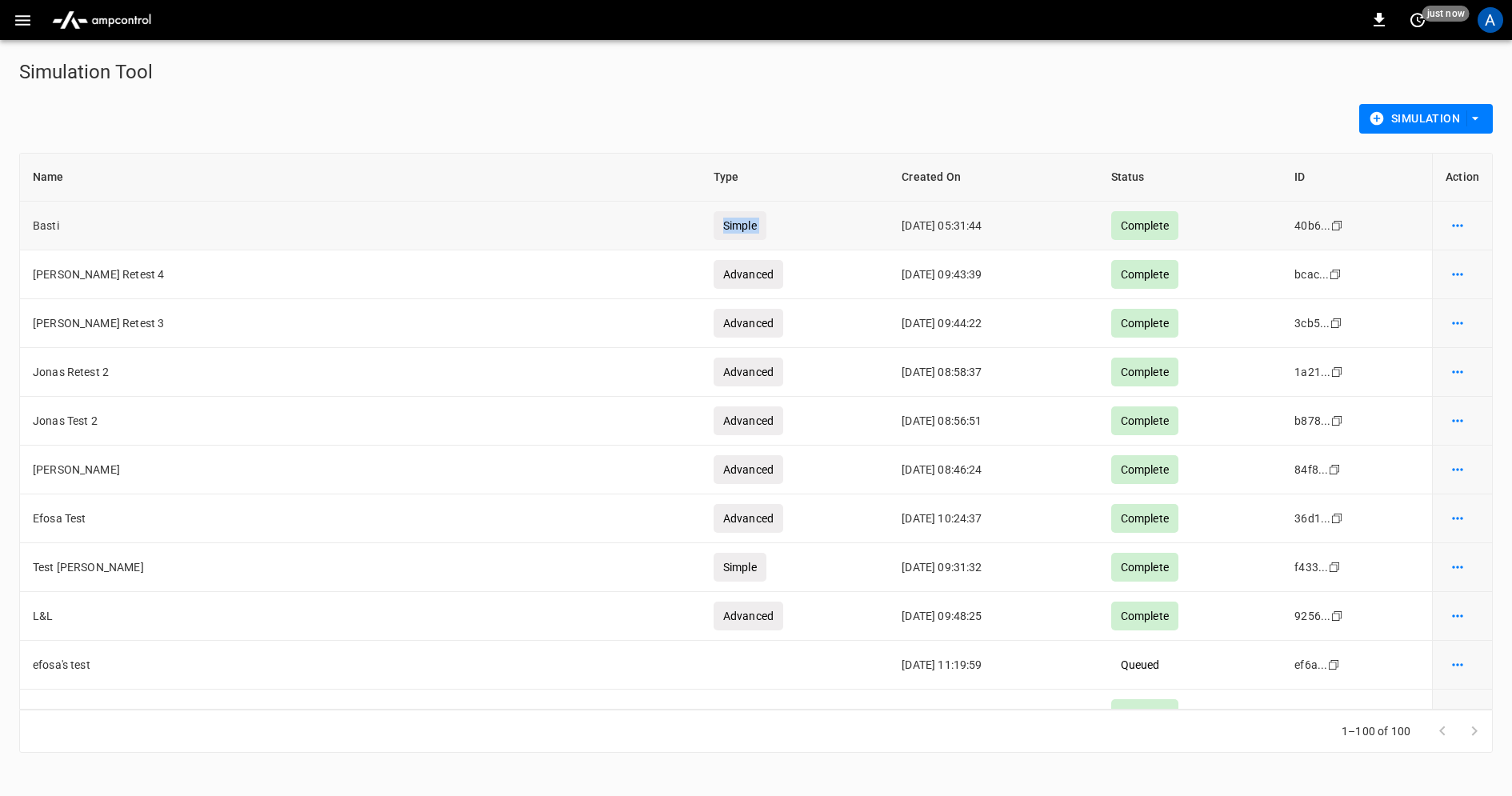
click at [1454, 235] on button "simulation options" at bounding box center [1457, 225] width 24 height 23
click at [1366, 263] on div at bounding box center [756, 398] width 1512 height 796
click at [1449, 264] on button "simulation options" at bounding box center [1457, 275] width 24 height 23
click at [1230, 279] on div at bounding box center [756, 398] width 1512 height 796
click at [1019, 113] on div "Simulation" at bounding box center [752, 115] width 1479 height 36
